Goal: Task Accomplishment & Management: Use online tool/utility

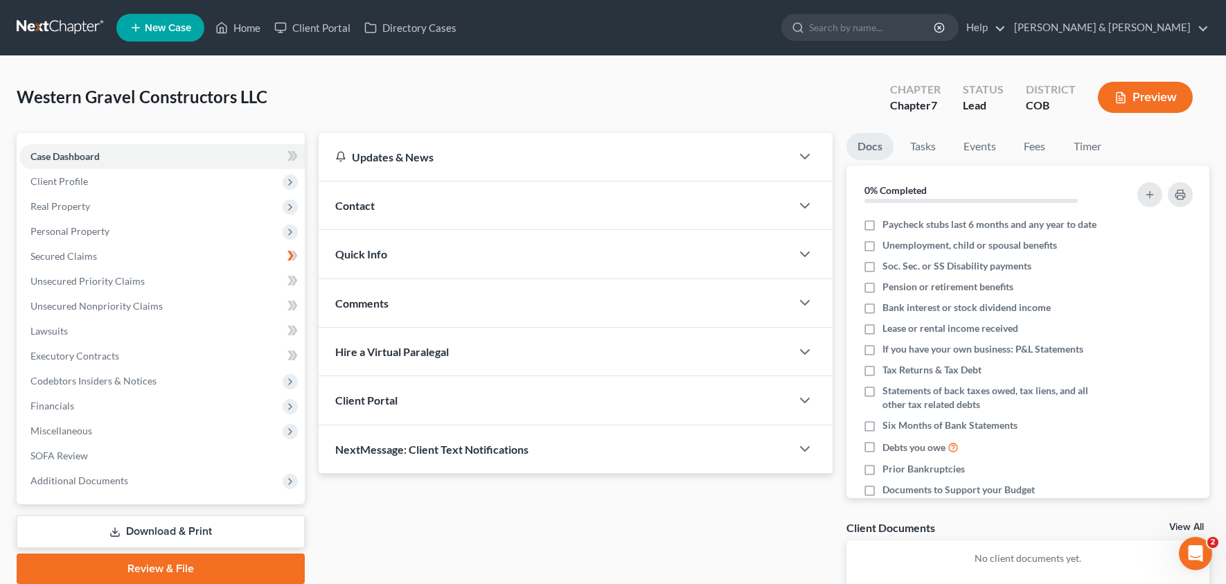
click at [1139, 102] on button "Preview" at bounding box center [1145, 97] width 95 height 31
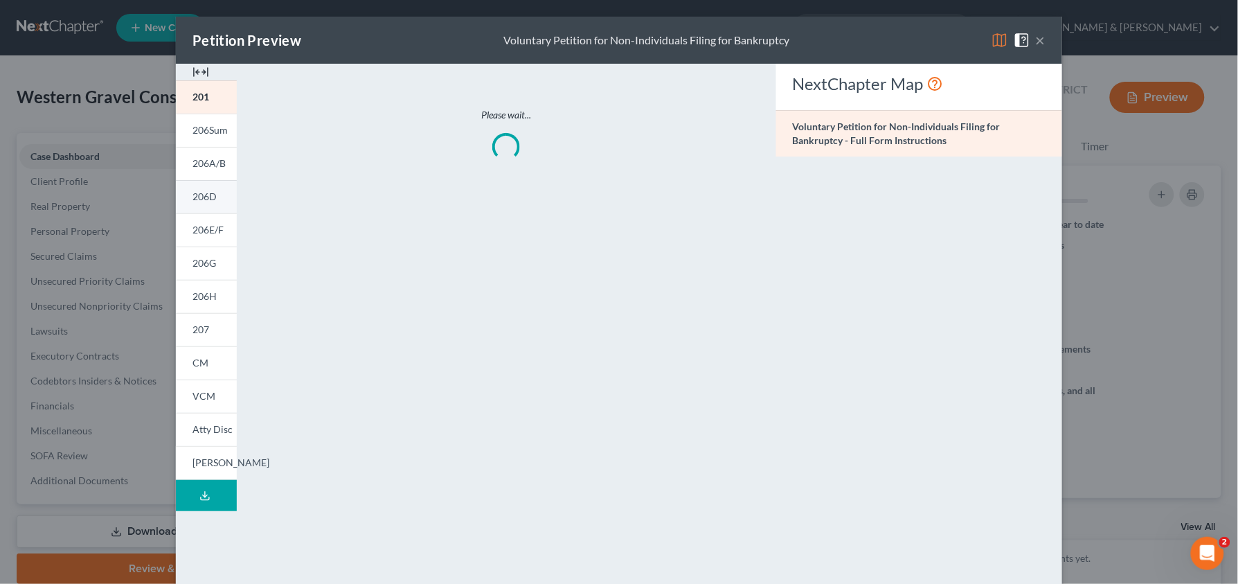
click at [201, 194] on span "206D" at bounding box center [205, 196] width 24 height 12
click at [193, 202] on span "206D" at bounding box center [205, 196] width 24 height 12
click at [890, 206] on div "NextChapter Map Schedule D: Creditors Who Have Claims Secured by Property - Ful…" at bounding box center [919, 408] width 300 height 688
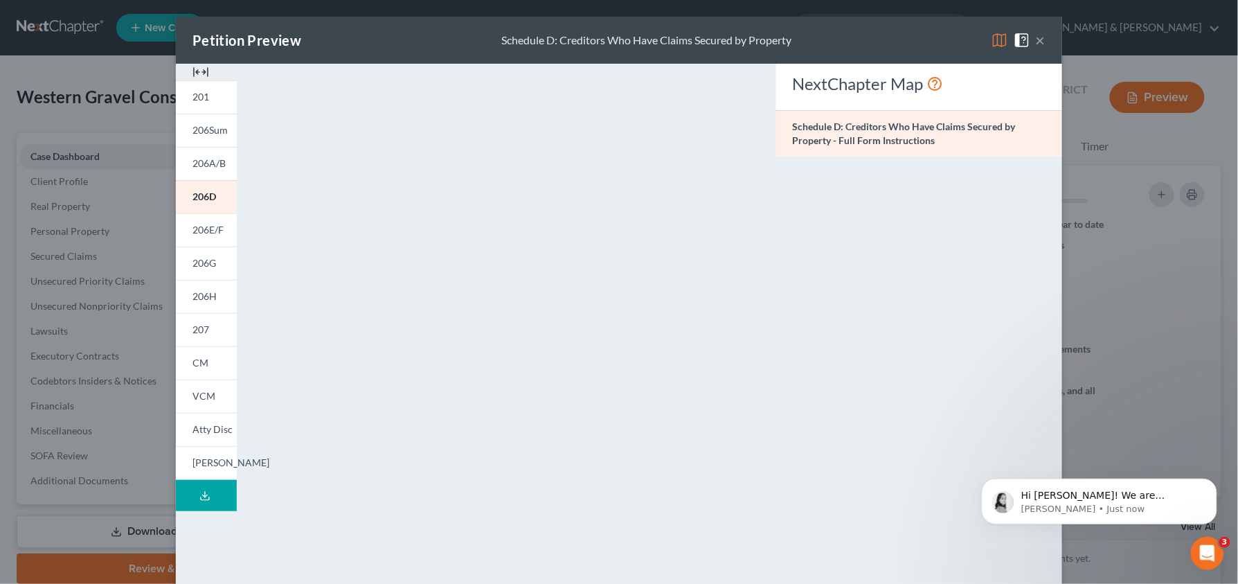
click at [1036, 38] on button "×" at bounding box center [1041, 40] width 10 height 17
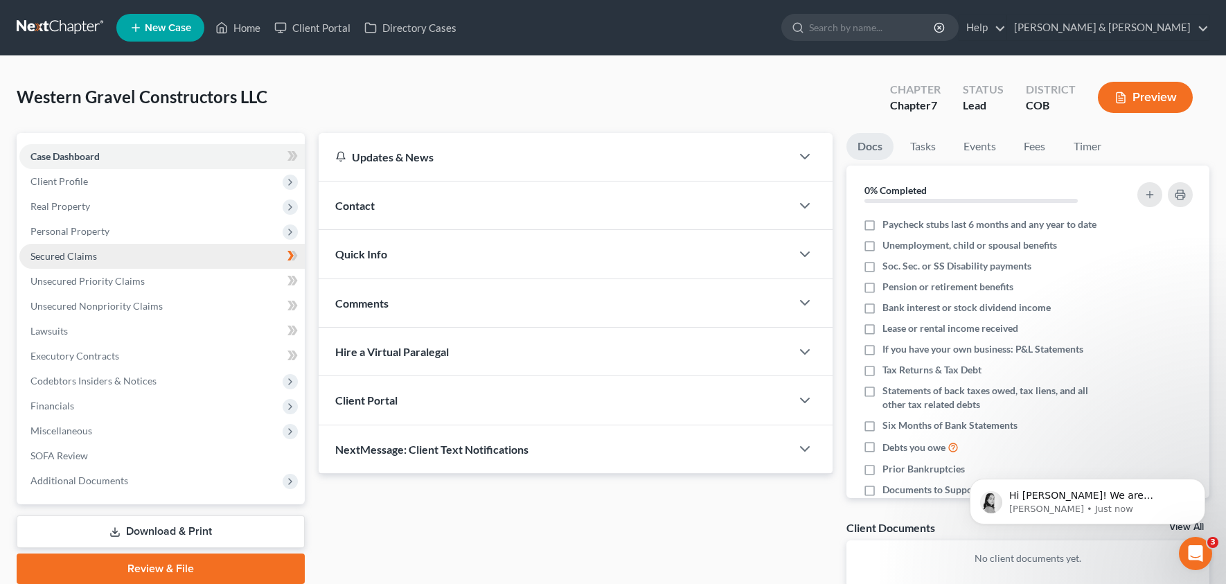
click at [105, 248] on link "Secured Claims" at bounding box center [161, 256] width 285 height 25
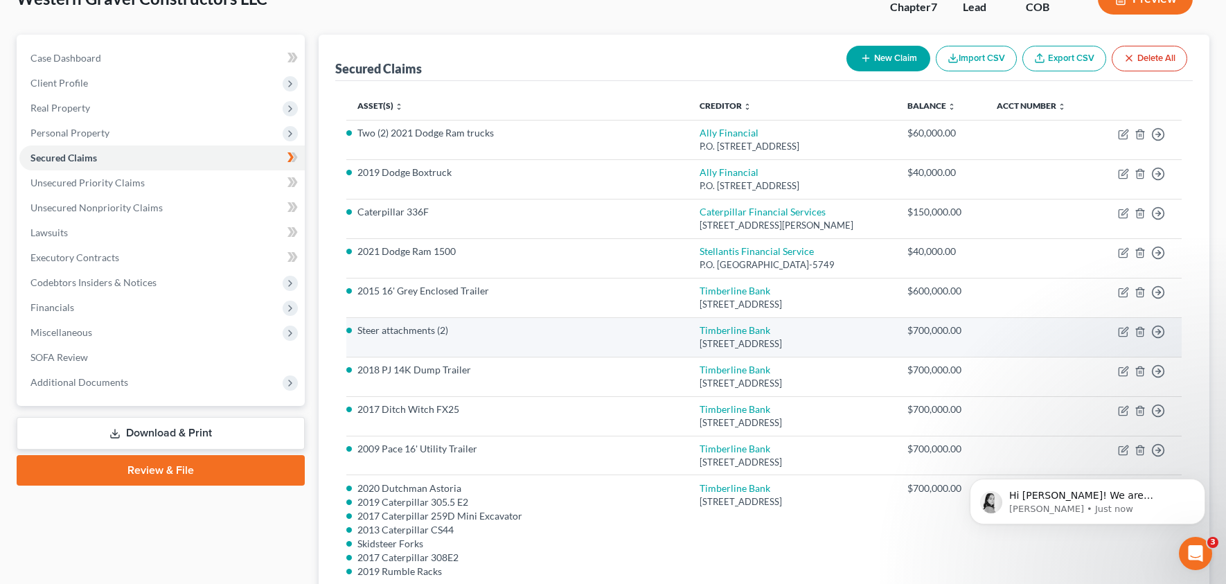
scroll to position [118, 0]
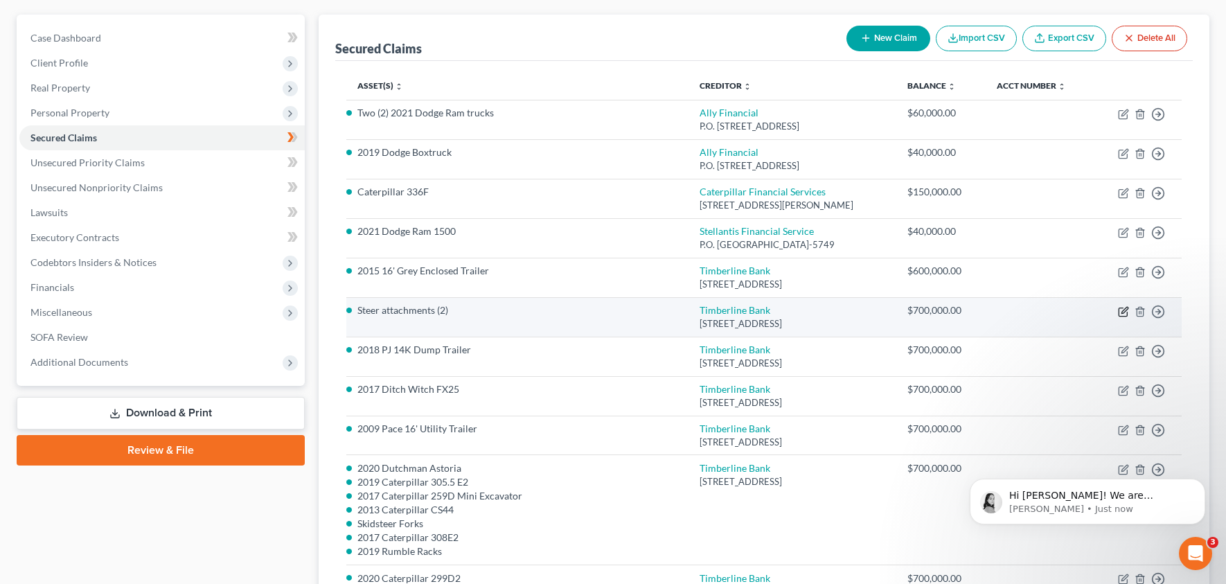
click at [1124, 312] on icon "button" at bounding box center [1124, 310] width 6 height 6
select select "5"
select select "0"
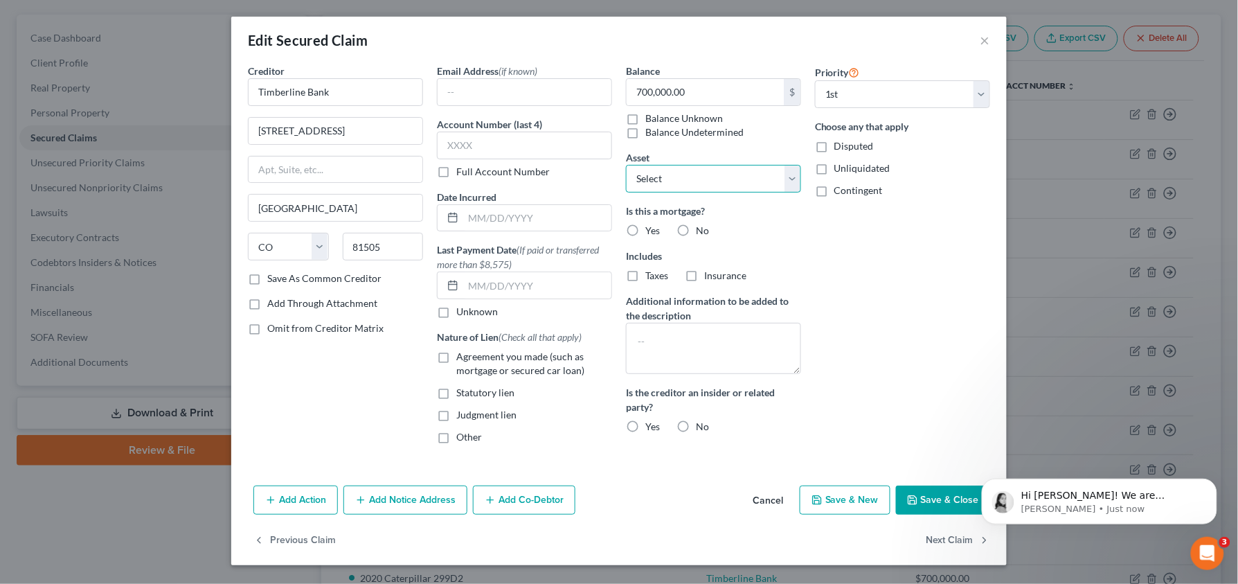
click at [792, 182] on select "Select Other Multiple Assets Timberline Bank (Checking Account) - $0.0 Citizens…" at bounding box center [713, 179] width 175 height 28
click at [772, 503] on button "Cancel" at bounding box center [768, 501] width 53 height 28
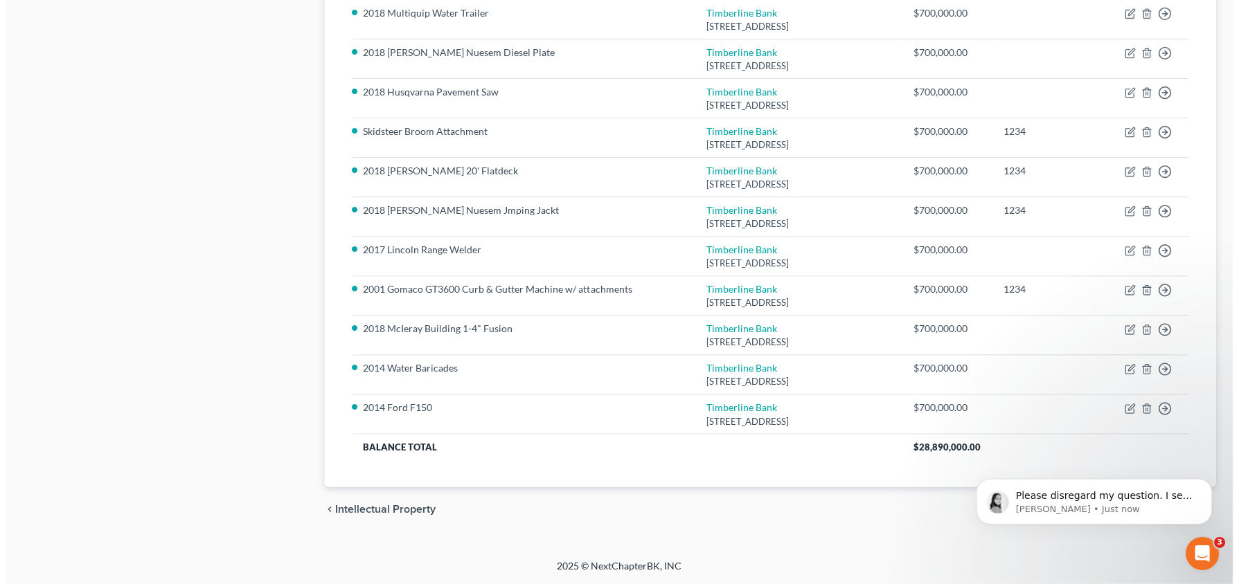
scroll to position [1617, 0]
